Goal: Transaction & Acquisition: Purchase product/service

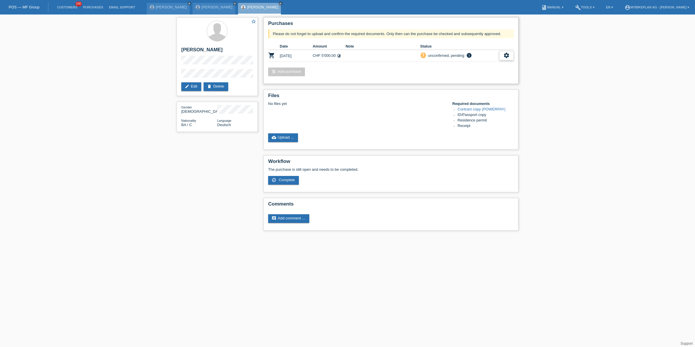
click at [507, 56] on icon "settings" at bounding box center [506, 55] width 6 height 6
click at [440, 100] on span "Customer has withdrawn from the purchase..." at bounding box center [472, 99] width 78 height 7
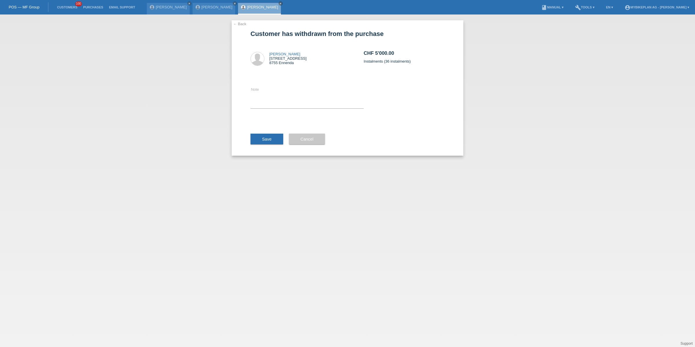
click at [305, 85] on div "Note" at bounding box center [307, 97] width 113 height 46
click at [293, 108] on icon at bounding box center [307, 108] width 113 height 0
click at [294, 94] on textarea at bounding box center [307, 97] width 113 height 22
type textarea "exchange"
click at [252, 146] on div "Save" at bounding box center [267, 139] width 33 height 34
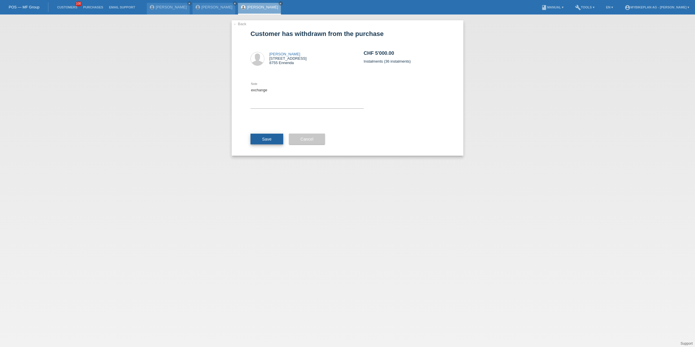
click at [262, 138] on span "Save" at bounding box center [267, 139] width 10 height 5
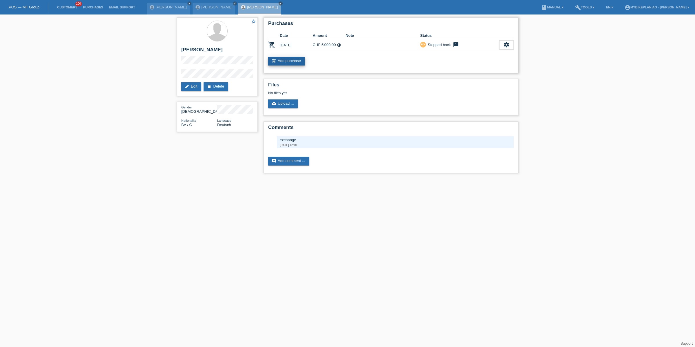
click at [287, 60] on link "add_shopping_cart Add purchase" at bounding box center [286, 61] width 37 height 9
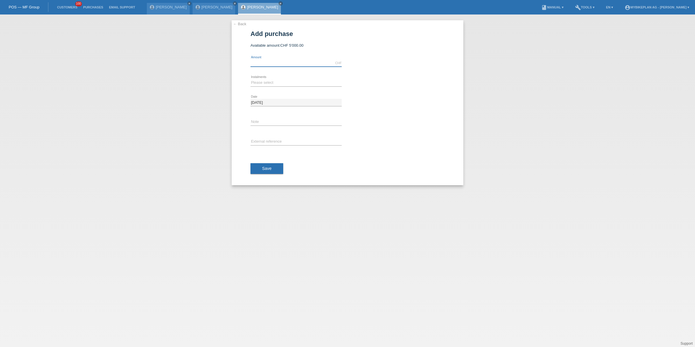
click at [280, 60] on input "text" at bounding box center [296, 62] width 91 height 7
type input "4299.00"
click at [265, 80] on select "Please select 6 instalments 12 instalments 18 instalments 24 instalments 36 ins…" at bounding box center [296, 82] width 91 height 7
select select "488"
click at [251, 79] on select "Please select 6 instalments 12 instalments 18 instalments 24 instalments 36 ins…" at bounding box center [296, 82] width 91 height 7
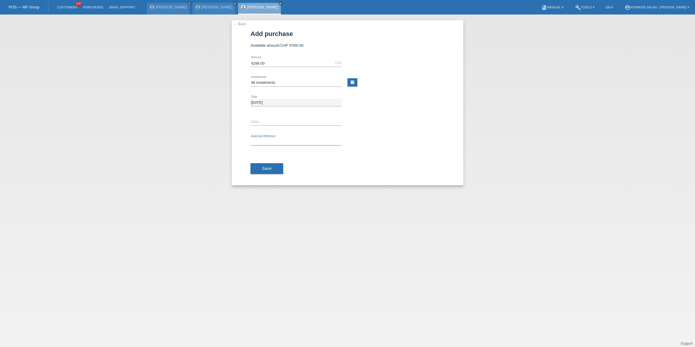
click at [276, 142] on input "text" at bounding box center [296, 141] width 91 height 7
paste input "44180876828"
type input "44180876828"
click at [268, 161] on div "Save" at bounding box center [348, 169] width 194 height 34
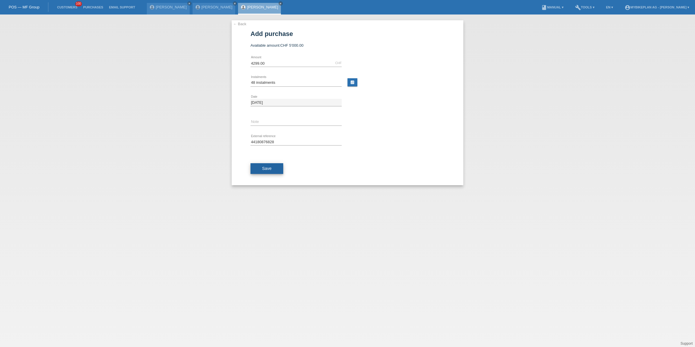
click at [268, 164] on button "Save" at bounding box center [267, 168] width 33 height 11
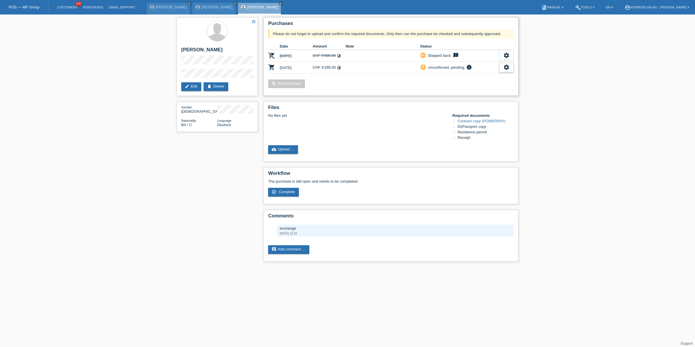
click at [510, 65] on div "settings" at bounding box center [506, 67] width 14 height 9
click at [496, 75] on div "fullscreen Show" at bounding box center [468, 76] width 87 height 9
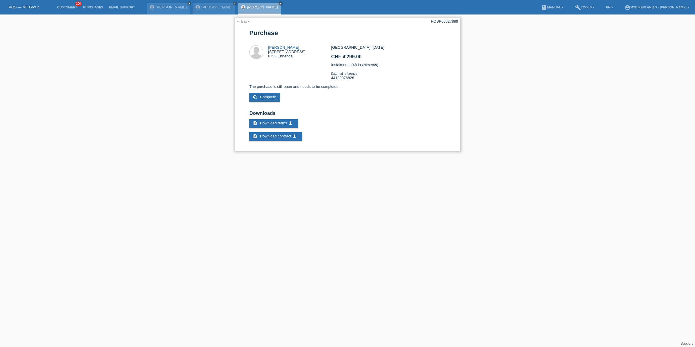
click at [448, 23] on div "POSP00027889" at bounding box center [444, 21] width 27 height 4
